Goal: Task Accomplishment & Management: Use online tool/utility

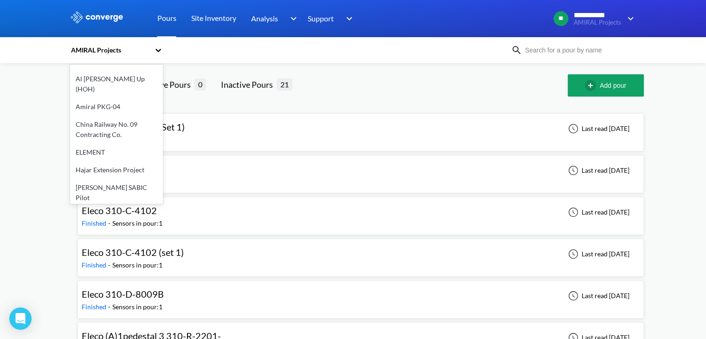
scroll to position [46, 0]
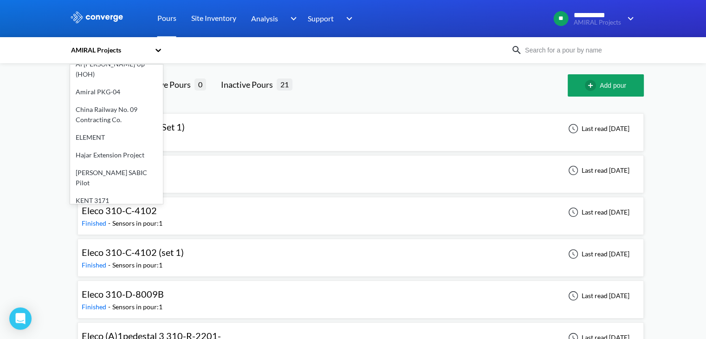
click at [120, 147] on div "Hajar Extension Project" at bounding box center [116, 155] width 93 height 18
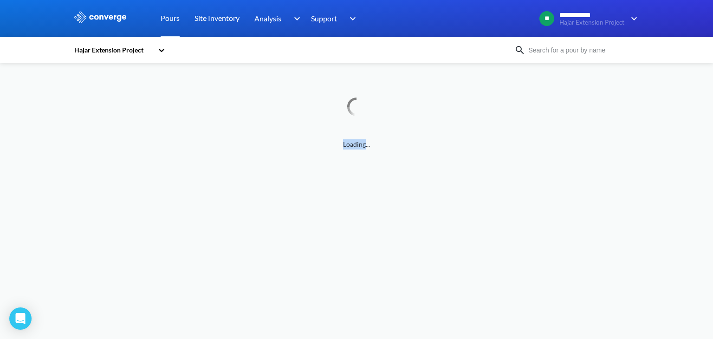
click at [120, 147] on span "Loading..." at bounding box center [356, 144] width 566 height 10
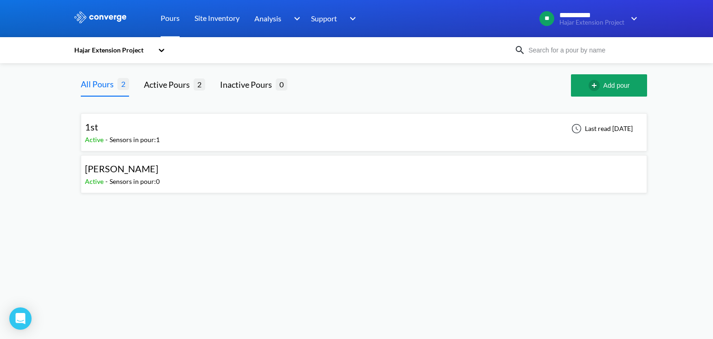
click at [108, 133] on div "1st" at bounding box center [122, 127] width 75 height 14
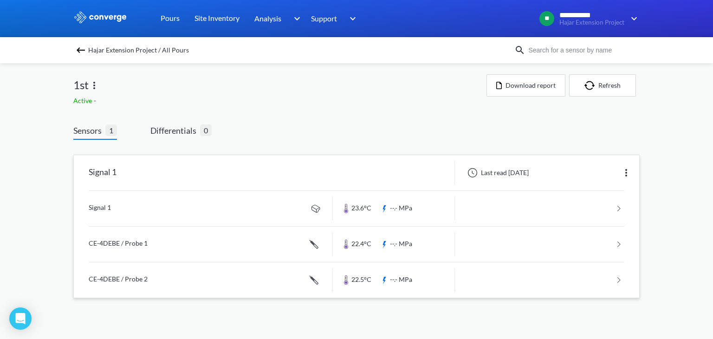
click at [352, 214] on link at bounding box center [357, 208] width 536 height 35
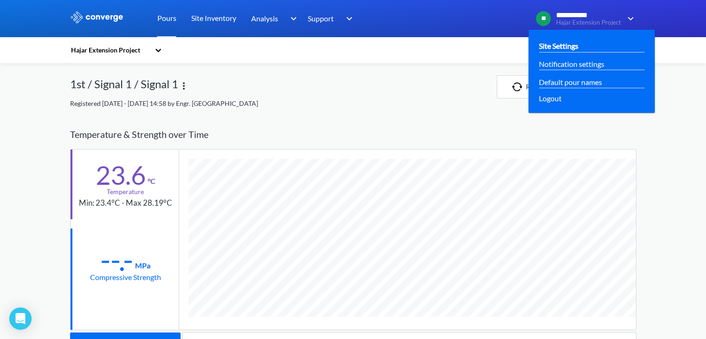
click at [572, 43] on link "Site Settings" at bounding box center [558, 46] width 39 height 12
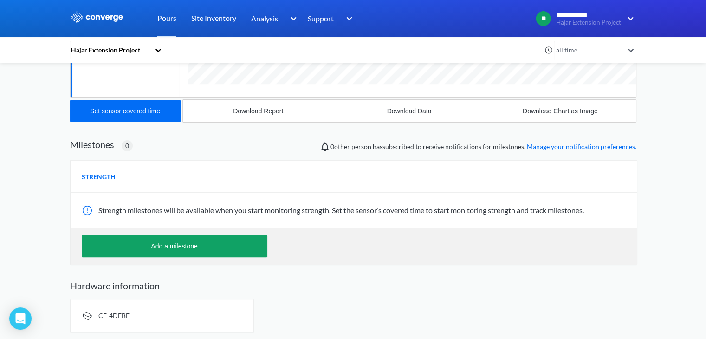
scroll to position [233, 0]
drag, startPoint x: 130, startPoint y: 315, endPoint x: 98, endPoint y: 321, distance: 32.2
click at [98, 321] on div "CE-4DEBE" at bounding box center [162, 315] width 184 height 34
copy span "CE-4DEBE"
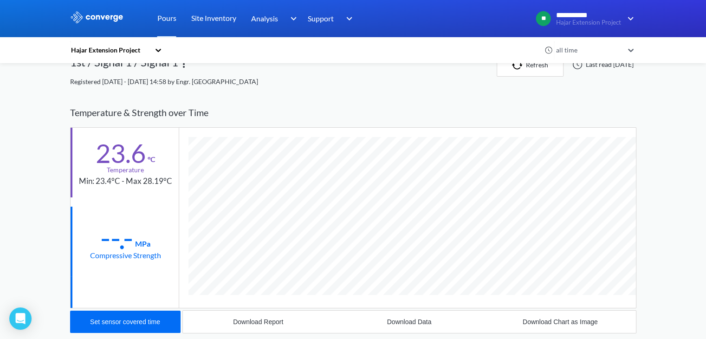
scroll to position [0, 0]
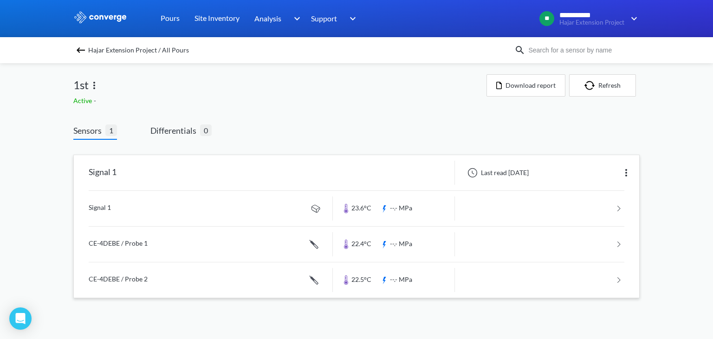
click at [144, 248] on link at bounding box center [357, 244] width 536 height 35
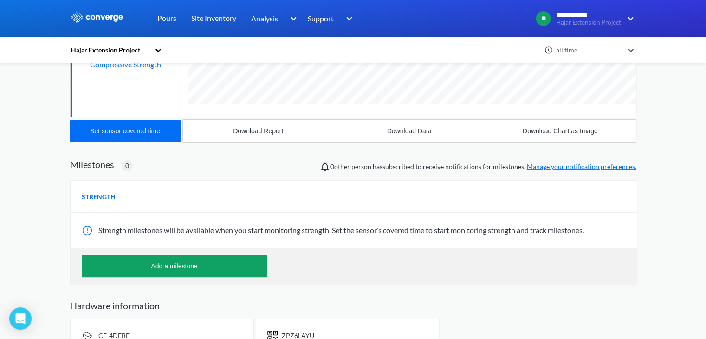
scroll to position [250, 0]
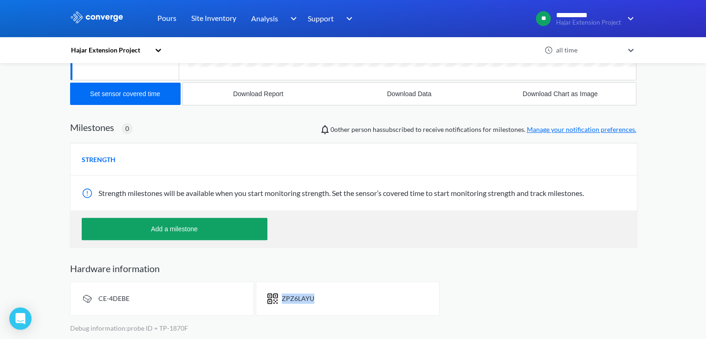
drag, startPoint x: 314, startPoint y: 295, endPoint x: 282, endPoint y: 298, distance: 32.2
click at [282, 298] on div "ZPZ6LAYU" at bounding box center [348, 298] width 184 height 34
copy span "ZPZ6LAYU"
